Goal: Task Accomplishment & Management: Manage account settings

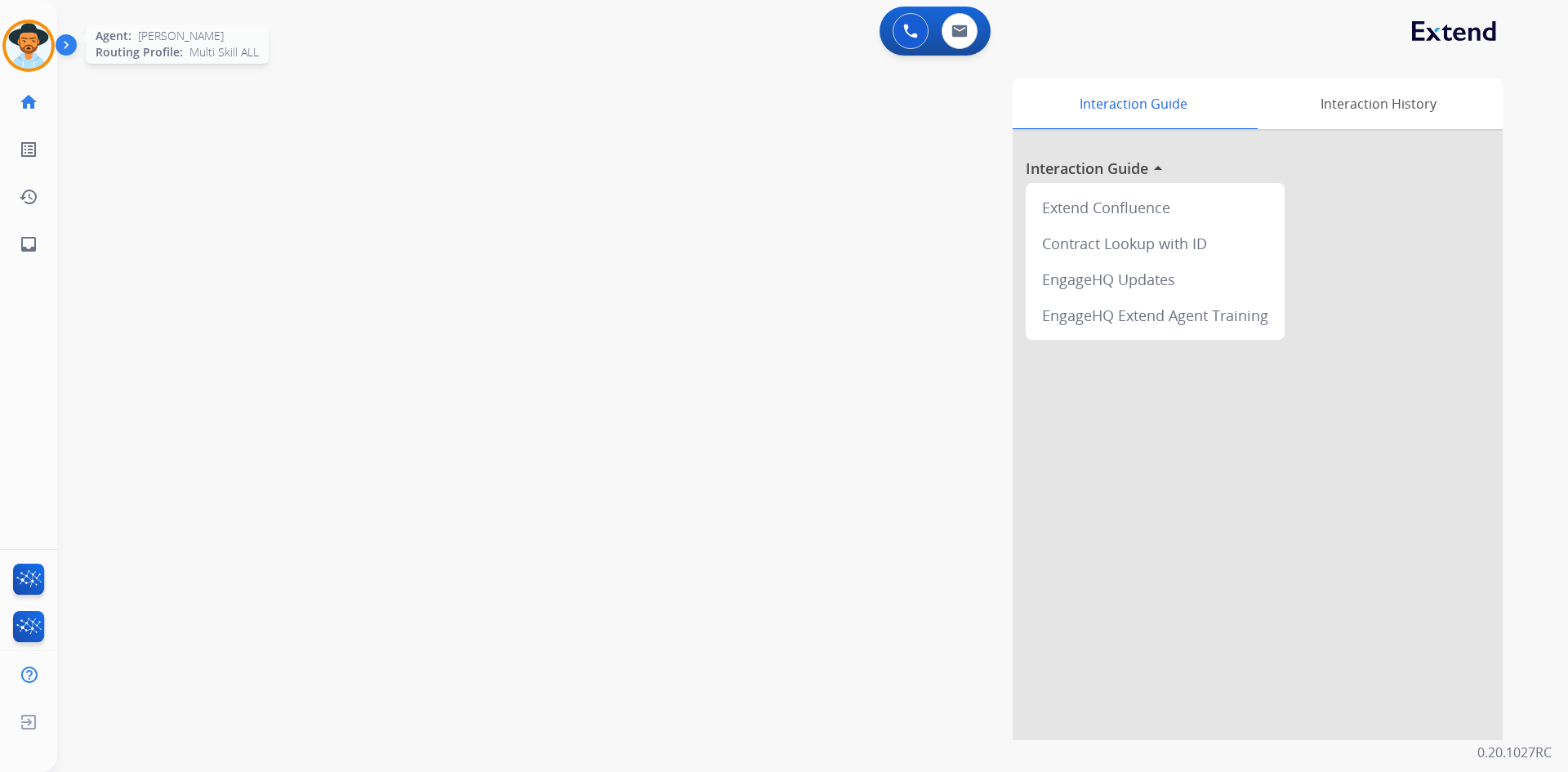
click at [36, 47] on img at bounding box center [29, 46] width 46 height 46
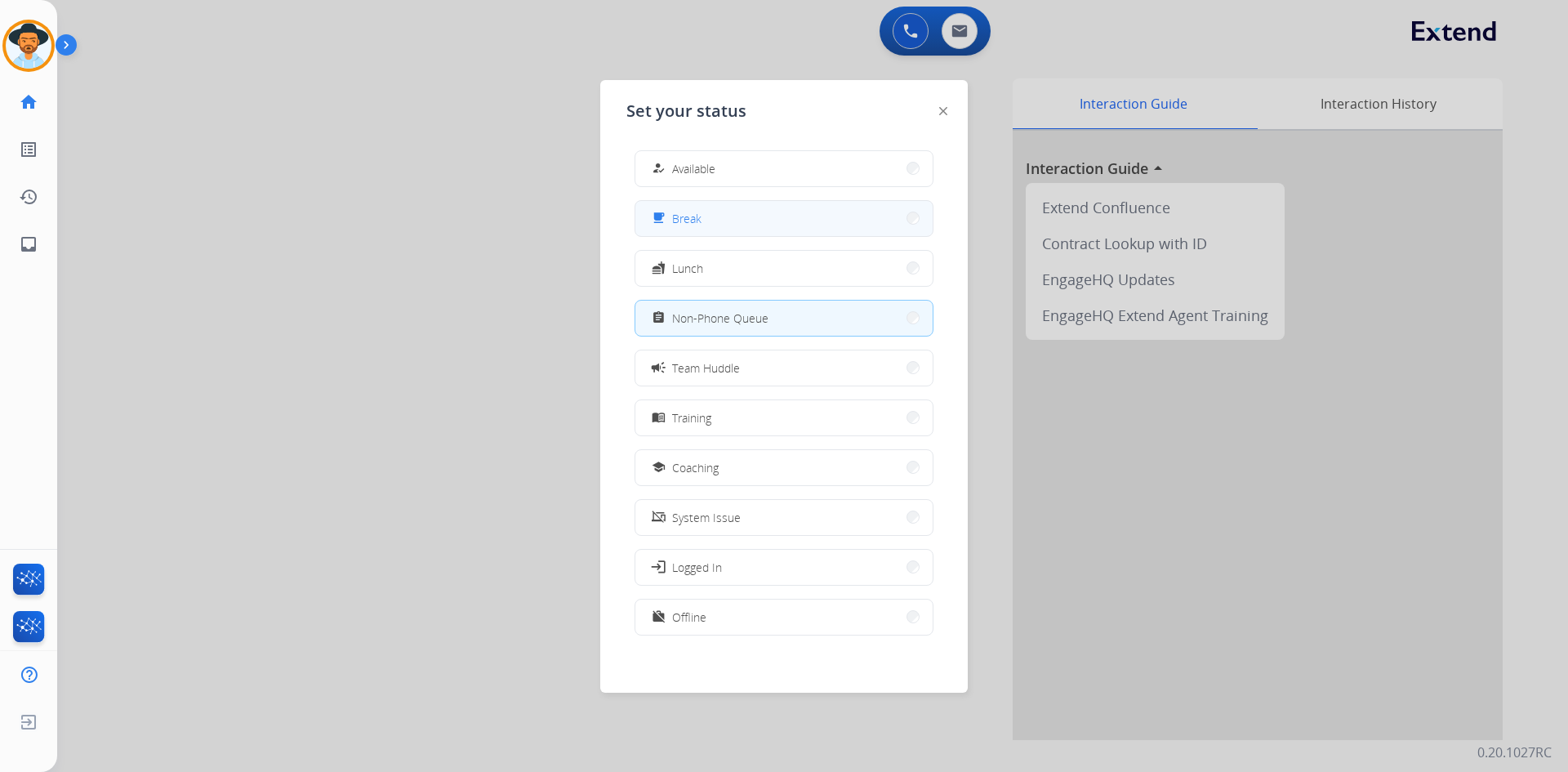
click at [779, 230] on button "free_breakfast Break" at bounding box center [784, 219] width 298 height 36
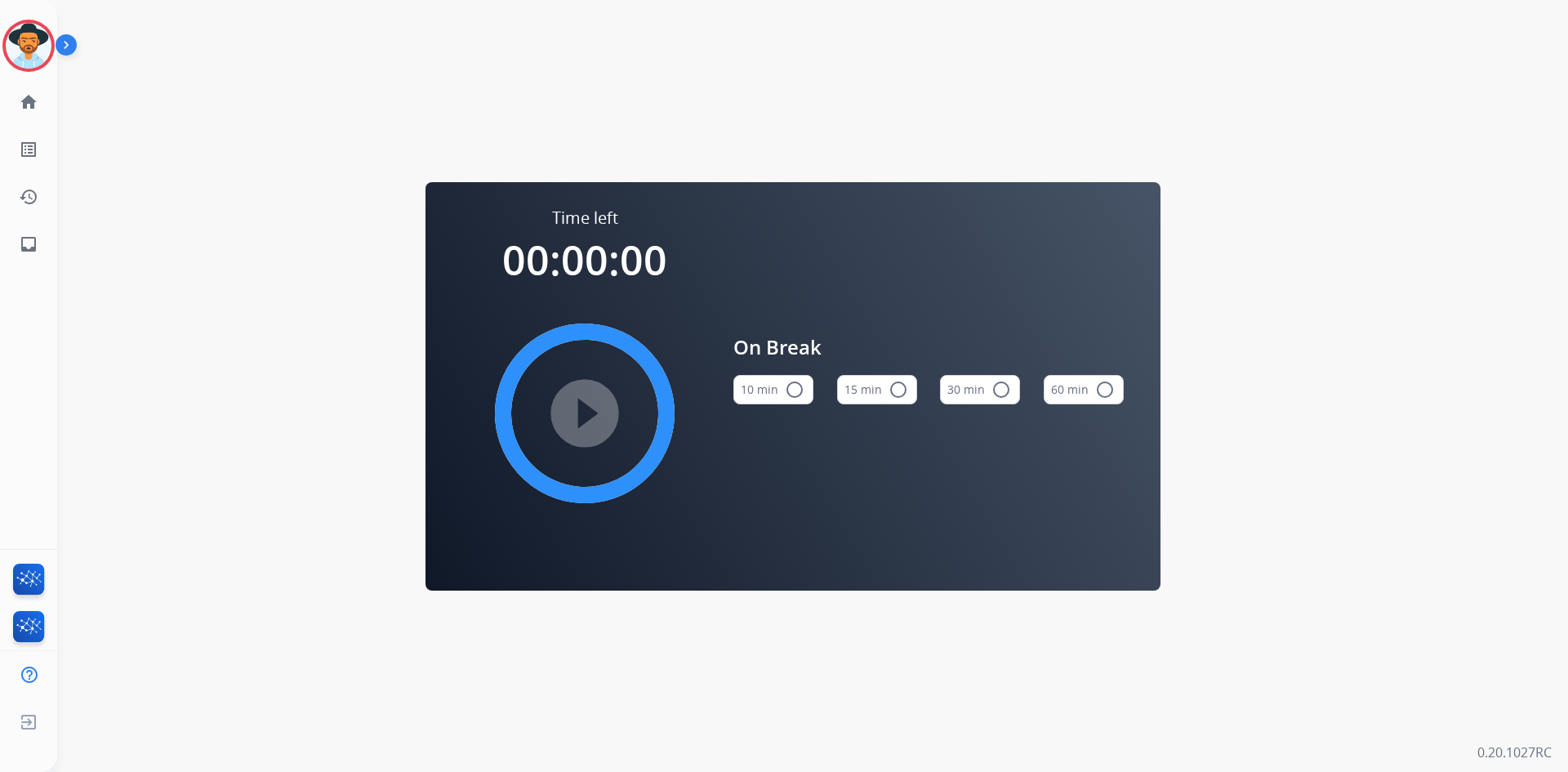
click at [875, 394] on button "15 min radio_button_unchecked" at bounding box center [877, 389] width 80 height 30
click at [583, 421] on mat-icon "play_circle_filled" at bounding box center [584, 413] width 19 height 19
click at [24, 49] on img at bounding box center [29, 46] width 46 height 46
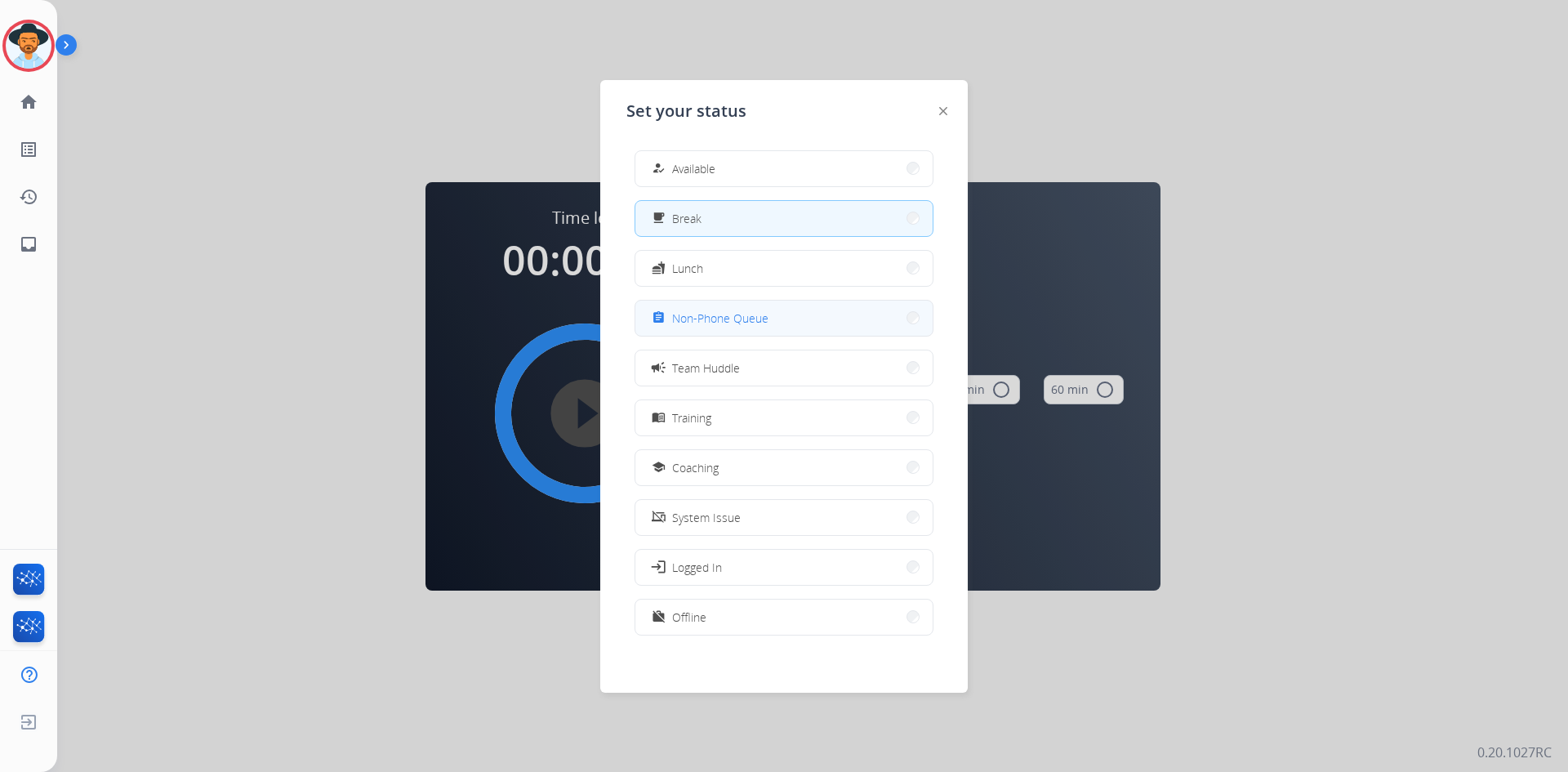
click at [771, 320] on button "assignment Non-Phone Queue" at bounding box center [784, 319] width 298 height 36
